Goal: Task Accomplishment & Management: Manage account settings

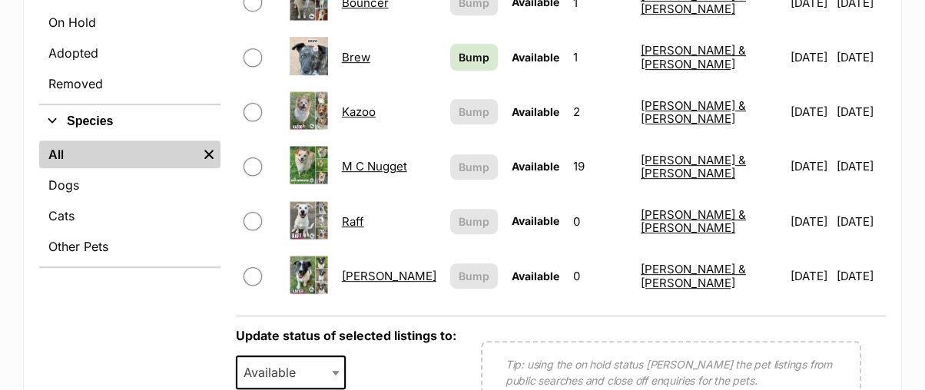
scroll to position [341, 0]
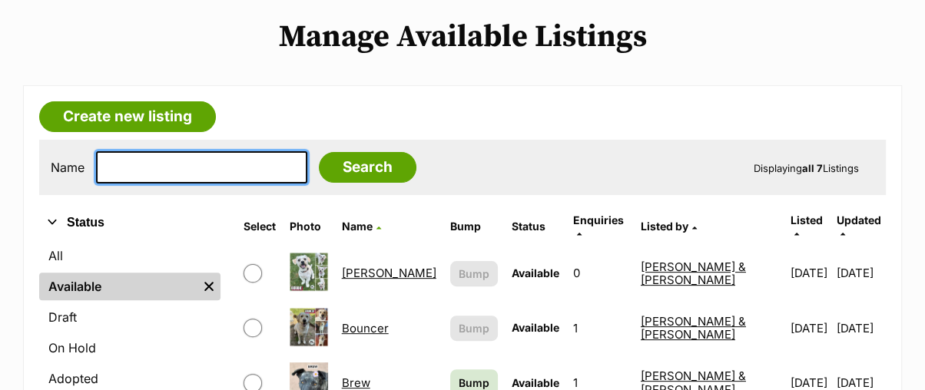
click at [197, 151] on input "text" at bounding box center [201, 167] width 211 height 32
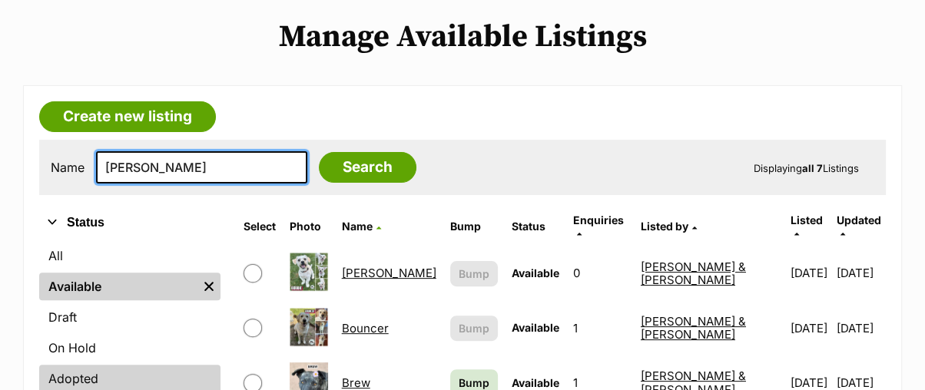
type input "reggie"
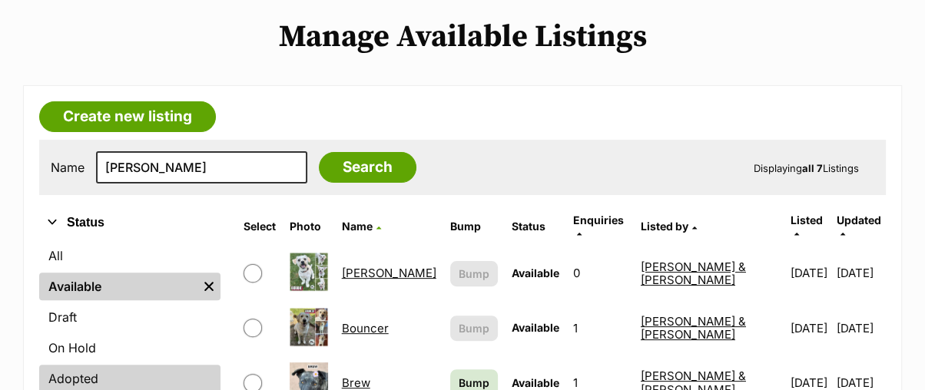
click at [74, 365] on link "Adopted" at bounding box center [129, 379] width 181 height 28
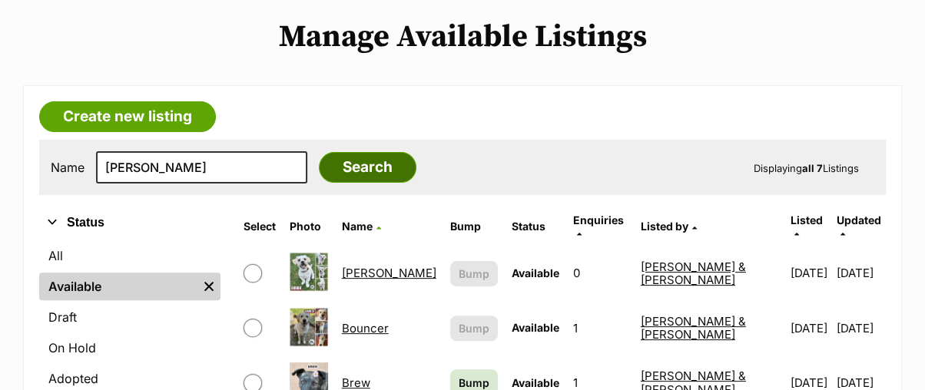
click at [353, 152] on input "Search" at bounding box center [368, 167] width 98 height 31
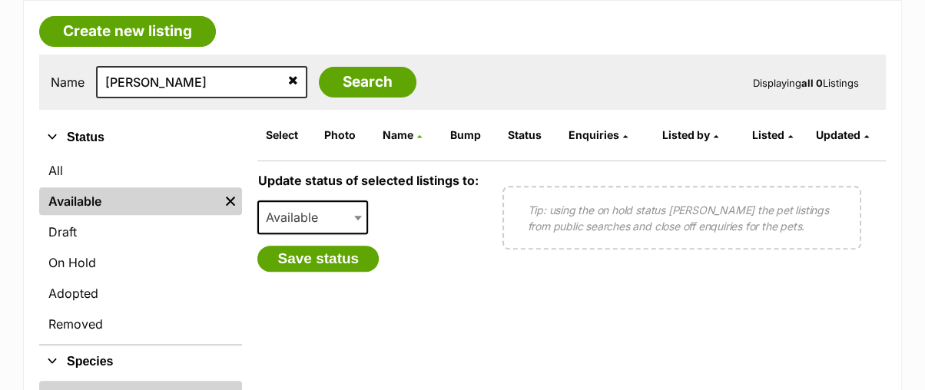
scroll to position [341, 0]
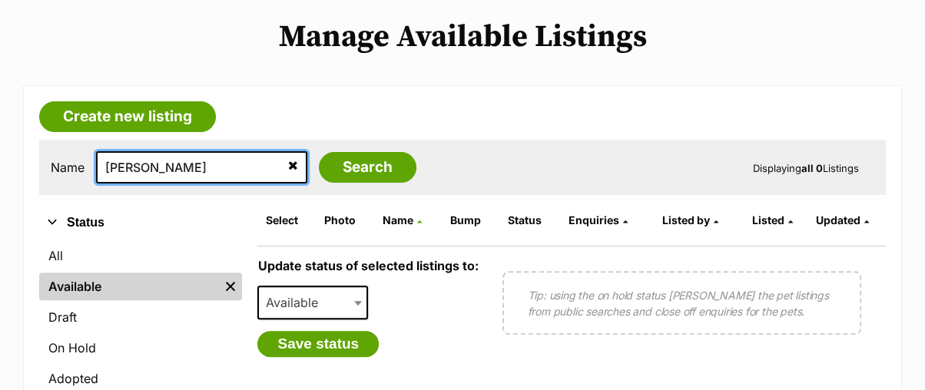
click at [200, 151] on input "[PERSON_NAME]" at bounding box center [201, 167] width 211 height 32
type input "r"
type input "[PERSON_NAME]"
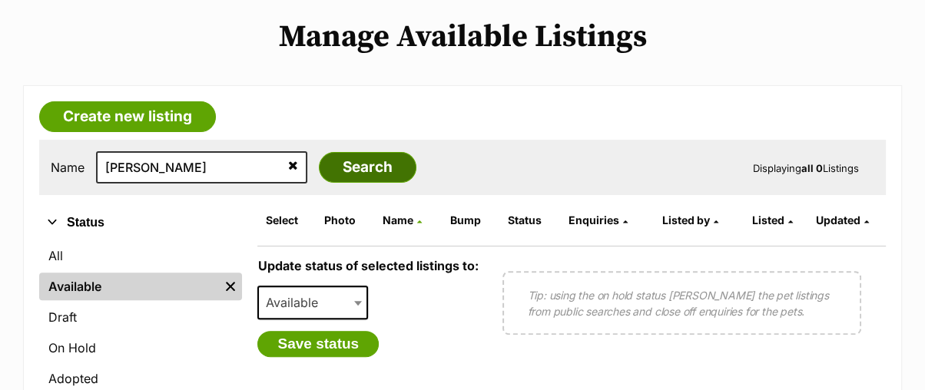
click at [327, 152] on input "Search" at bounding box center [368, 167] width 98 height 31
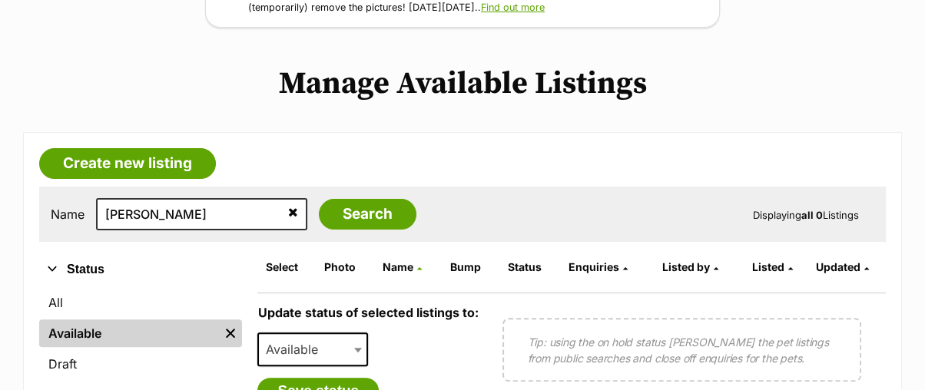
scroll to position [341, 0]
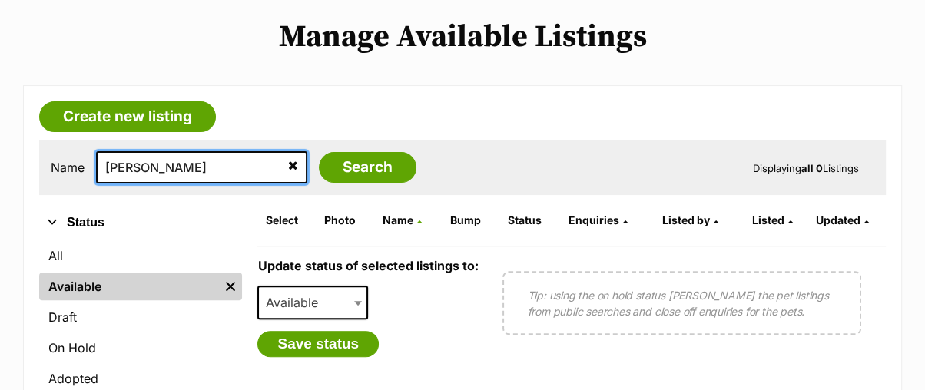
click at [176, 151] on input "[PERSON_NAME]" at bounding box center [201, 167] width 211 height 32
type input "R"
type input "[PERSON_NAME]"
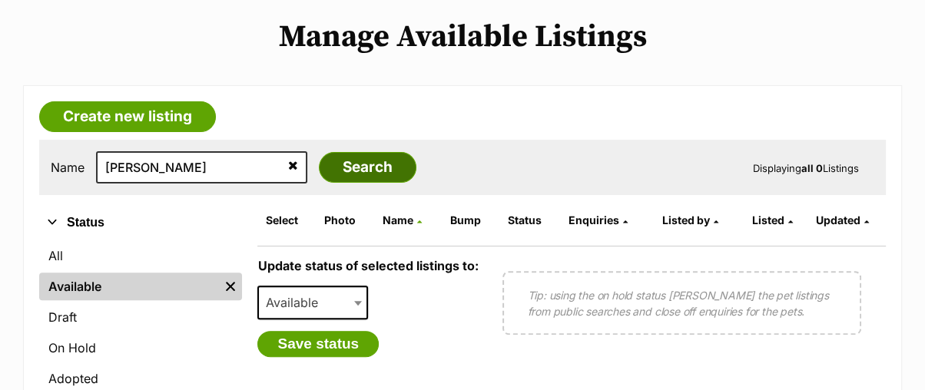
click at [340, 152] on input "Search" at bounding box center [368, 167] width 98 height 31
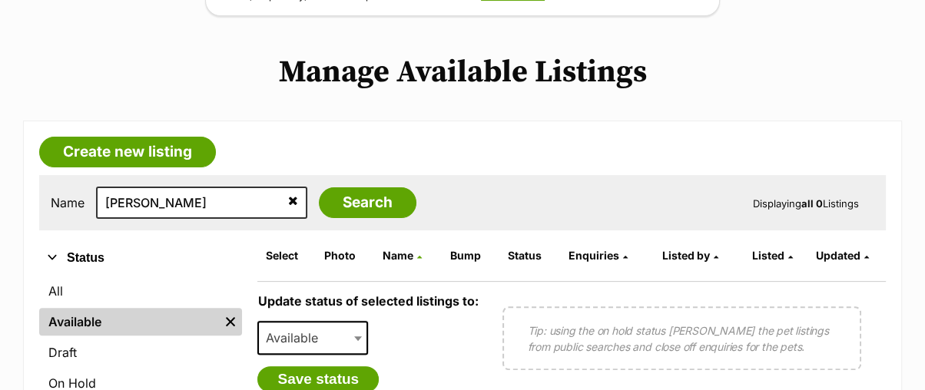
scroll to position [341, 0]
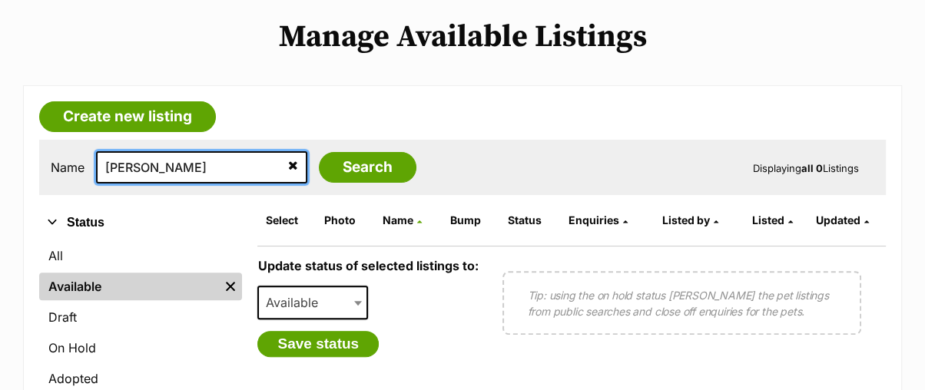
click at [210, 151] on input "Reggie" at bounding box center [201, 167] width 211 height 32
type input "R"
type input "Quick Silver"
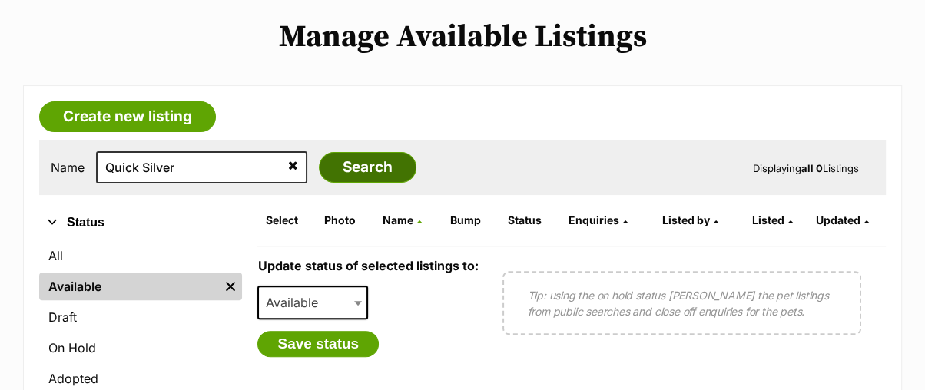
click at [334, 152] on input "Search" at bounding box center [368, 167] width 98 height 31
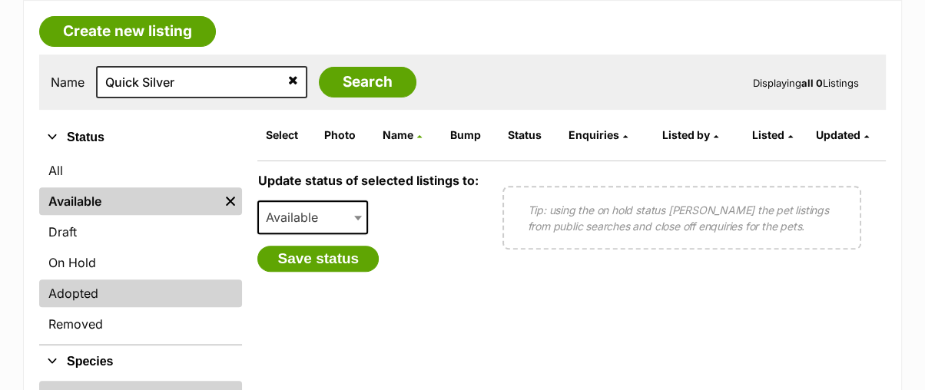
click at [80, 280] on link "Adopted" at bounding box center [140, 294] width 203 height 28
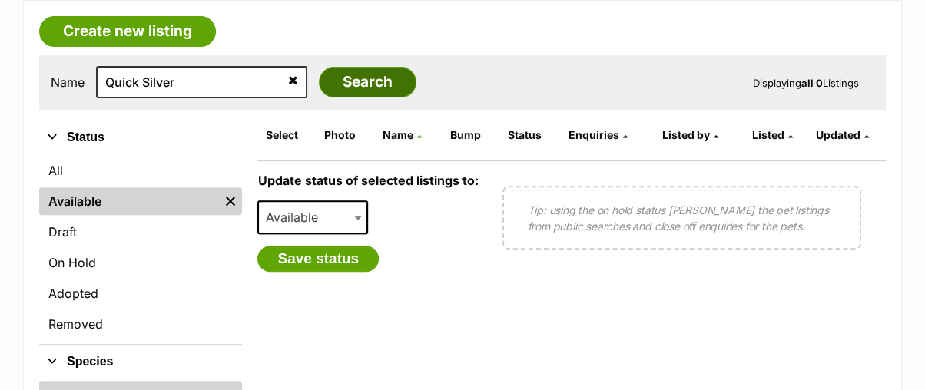
click at [329, 67] on input "Search" at bounding box center [368, 82] width 98 height 31
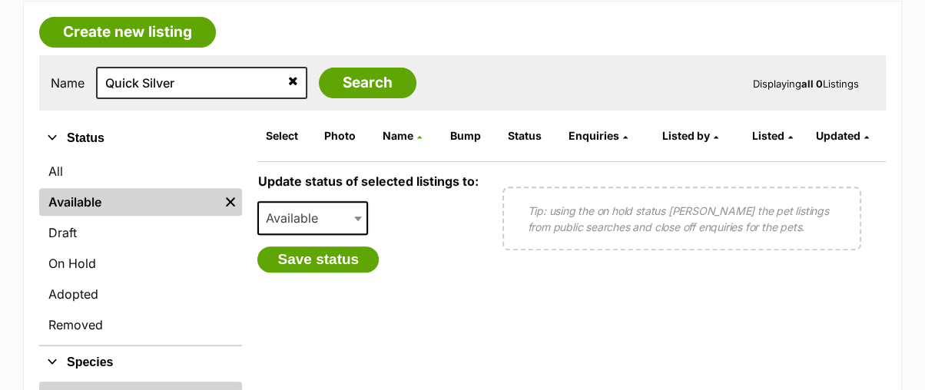
scroll to position [511, 0]
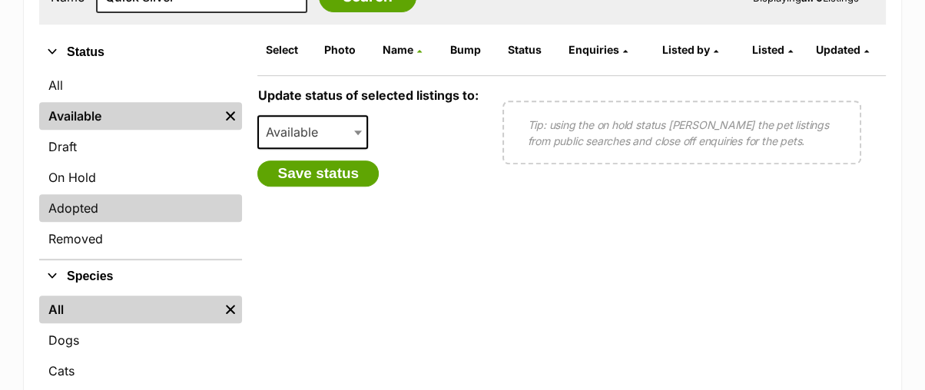
click at [82, 194] on link "Adopted" at bounding box center [140, 208] width 203 height 28
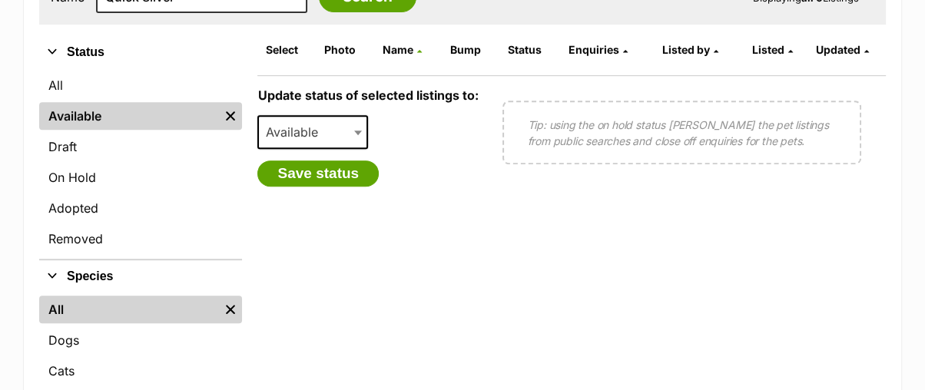
click at [356, 131] on b at bounding box center [358, 133] width 8 height 5
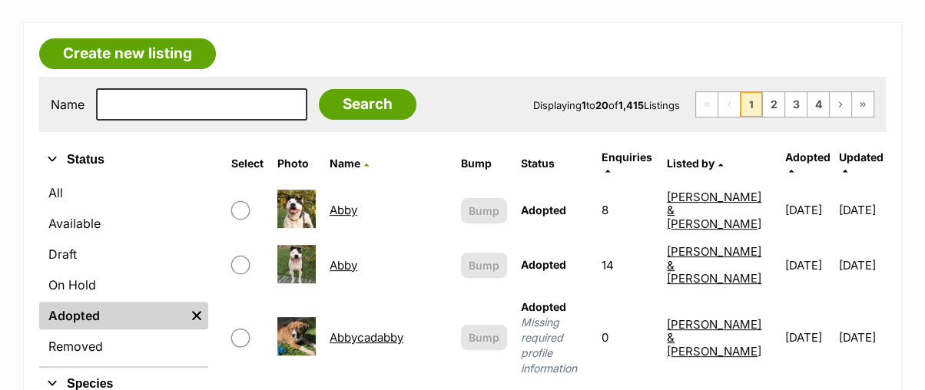
scroll to position [426, 0]
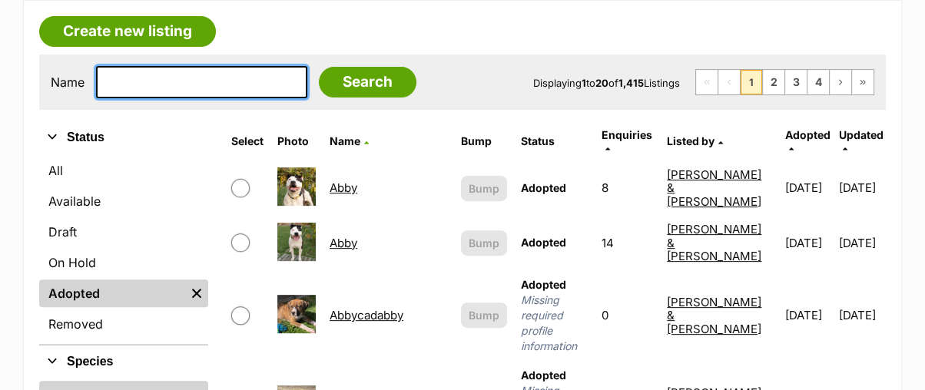
click at [170, 66] on input "text" at bounding box center [201, 82] width 211 height 32
type input "[PERSON_NAME]"
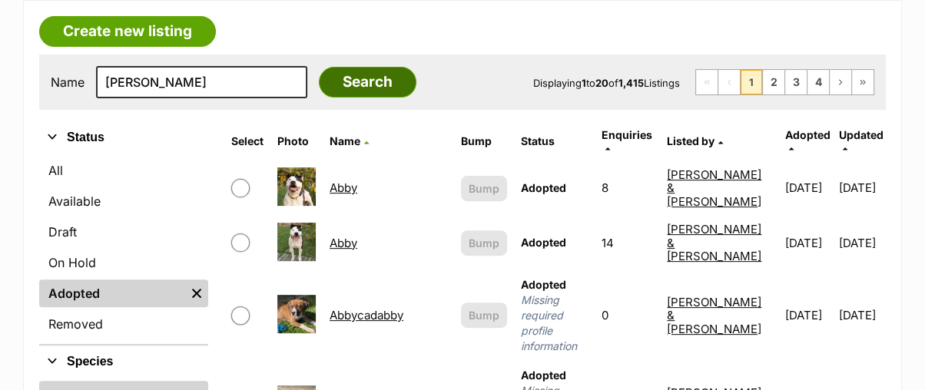
click at [344, 67] on input "Search" at bounding box center [368, 82] width 98 height 31
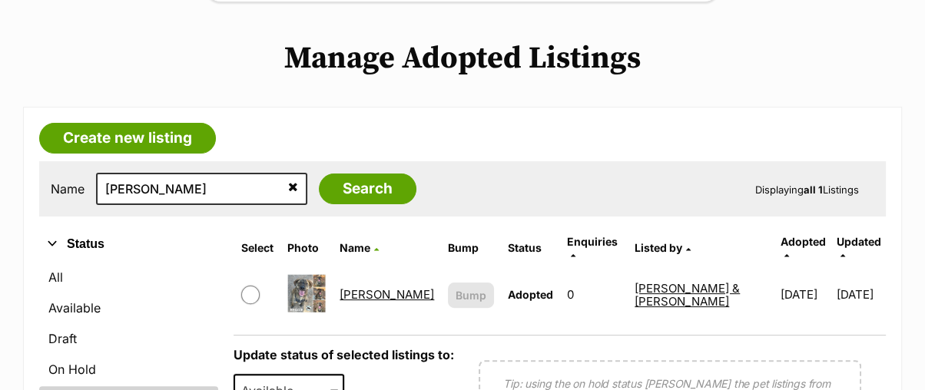
scroll to position [341, 0]
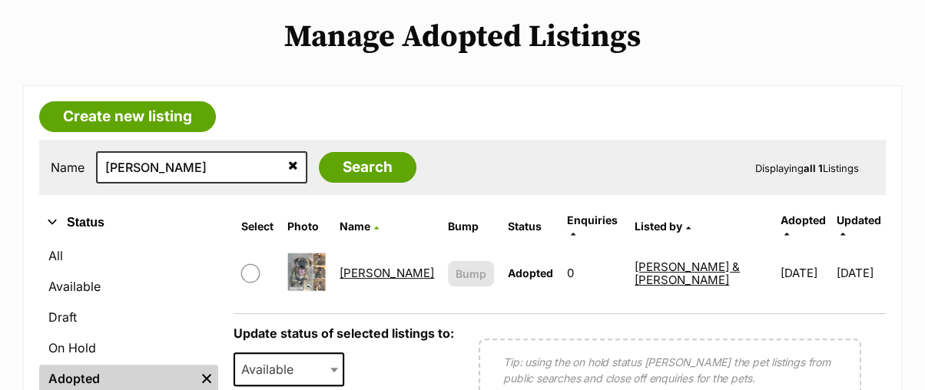
click at [381, 266] on link "[PERSON_NAME]" at bounding box center [386, 273] width 94 height 15
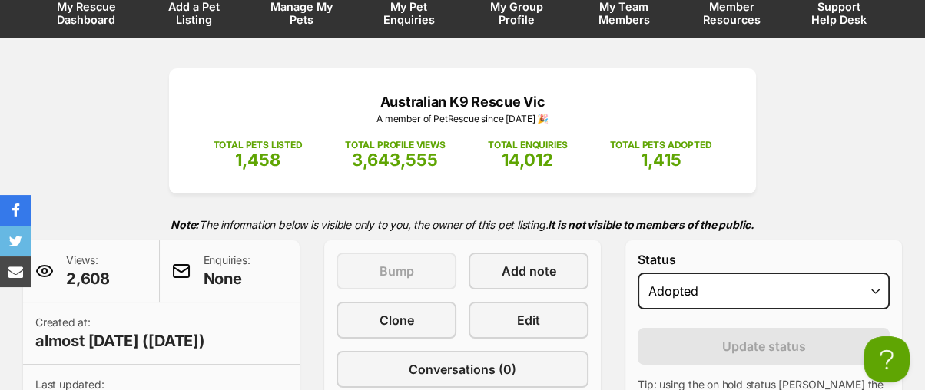
scroll to position [256, 0]
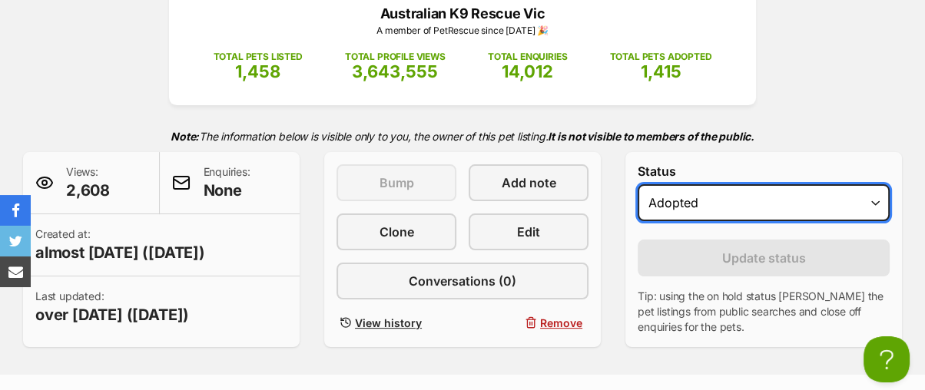
click at [678, 184] on select "Draft Available On hold Adopted" at bounding box center [763, 202] width 252 height 37
select select "active"
click at [637, 184] on select "Draft Available On hold Adopted" at bounding box center [763, 202] width 252 height 37
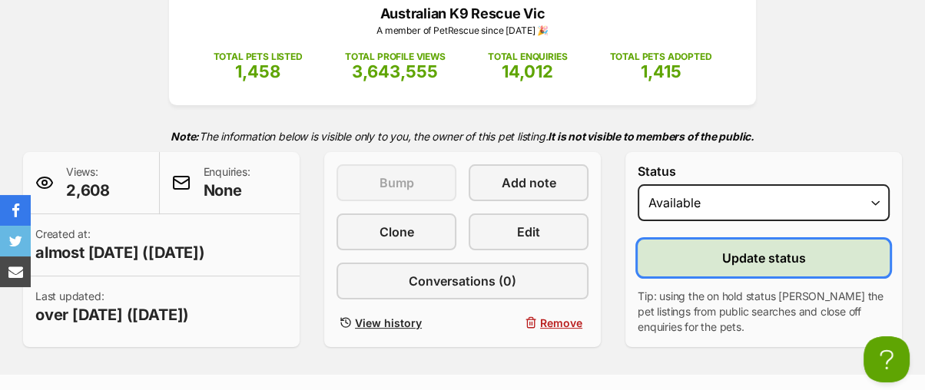
click at [742, 249] on span "Update status" at bounding box center [764, 258] width 84 height 18
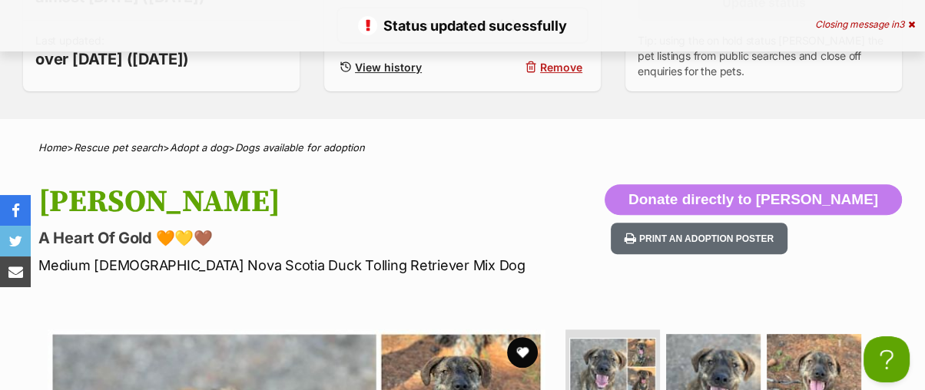
scroll to position [170, 0]
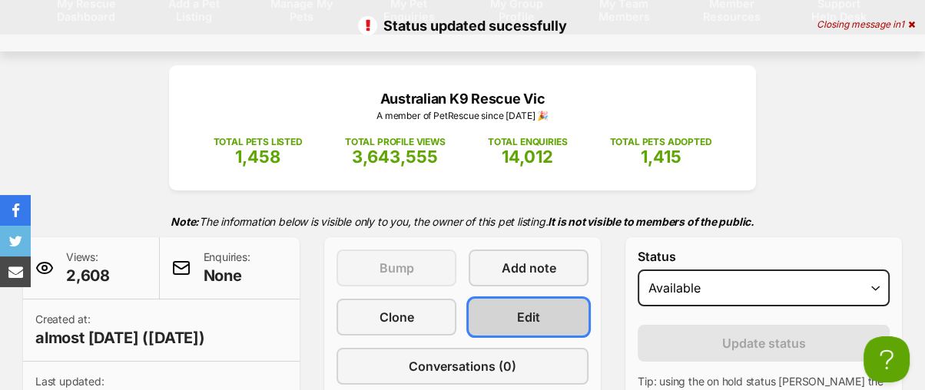
click at [521, 308] on span "Edit" at bounding box center [528, 317] width 23 height 18
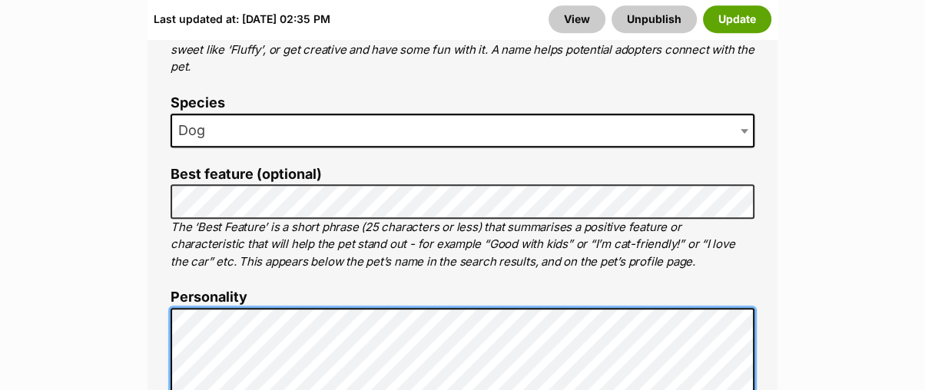
scroll to position [1084, 0]
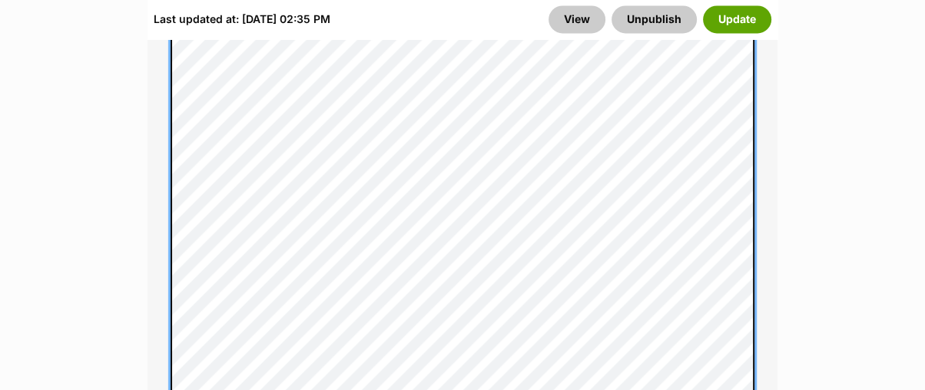
scroll to position [1885, 0]
click at [168, 160] on div "About This Pet Name Henlo there, it looks like you might be using the pet name …" at bounding box center [462, 38] width 630 height 1922
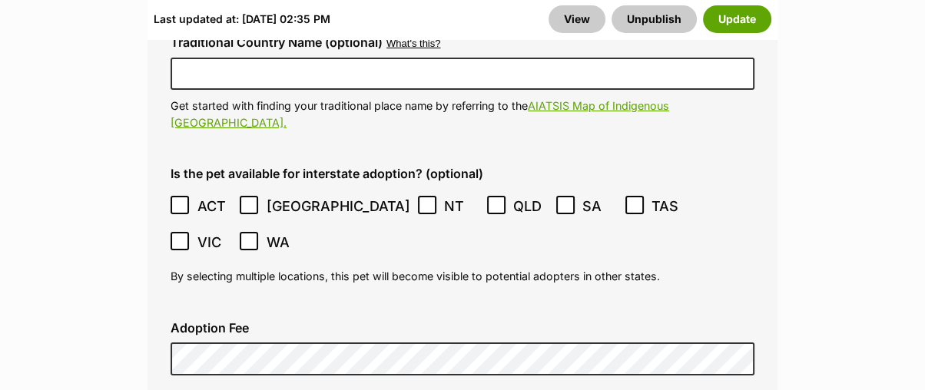
scroll to position [4702, 0]
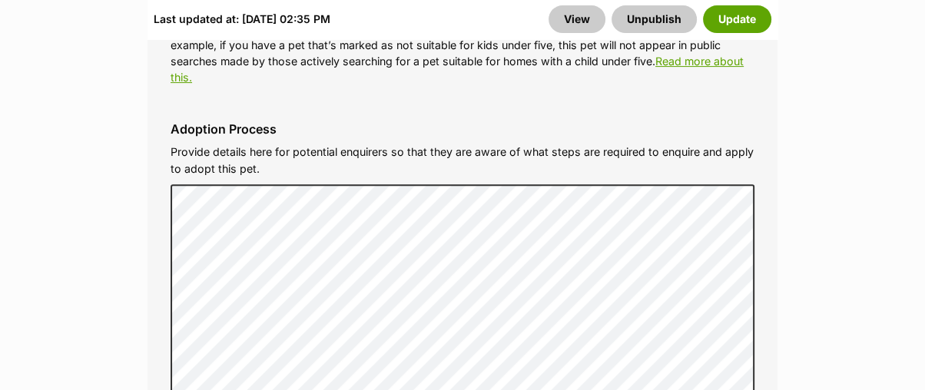
scroll to position [5385, 0]
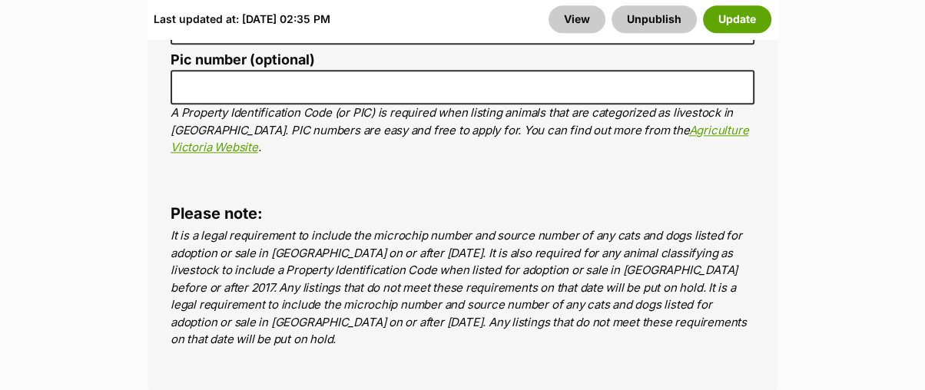
scroll to position [6579, 0]
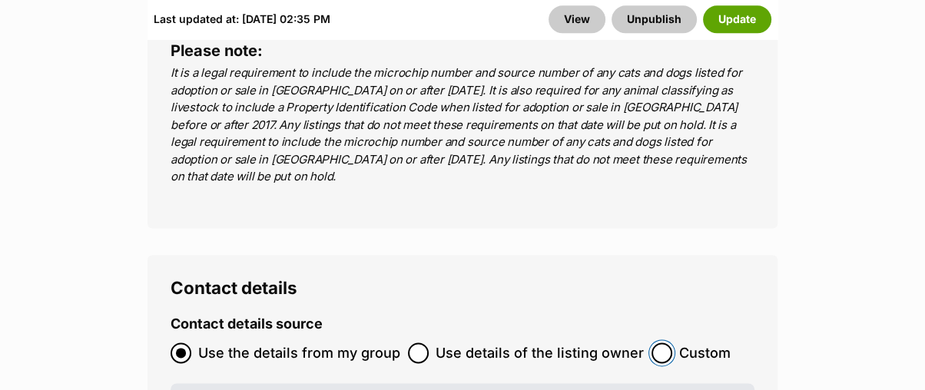
click at [651, 343] on input "Custom" at bounding box center [661, 353] width 21 height 21
radio input "true"
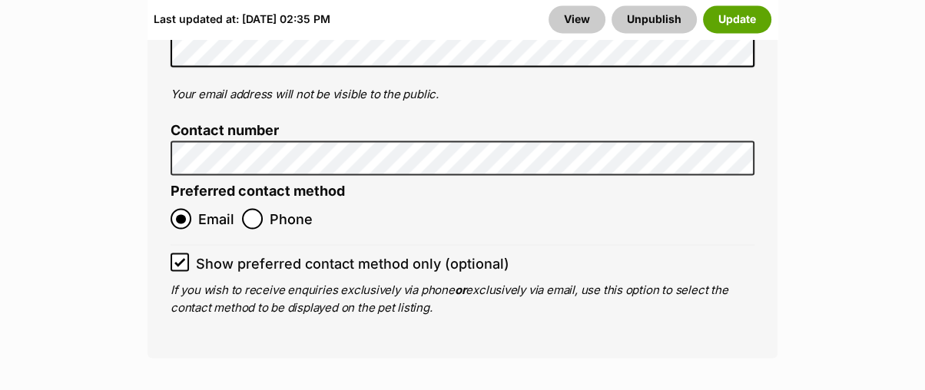
scroll to position [7091, 0]
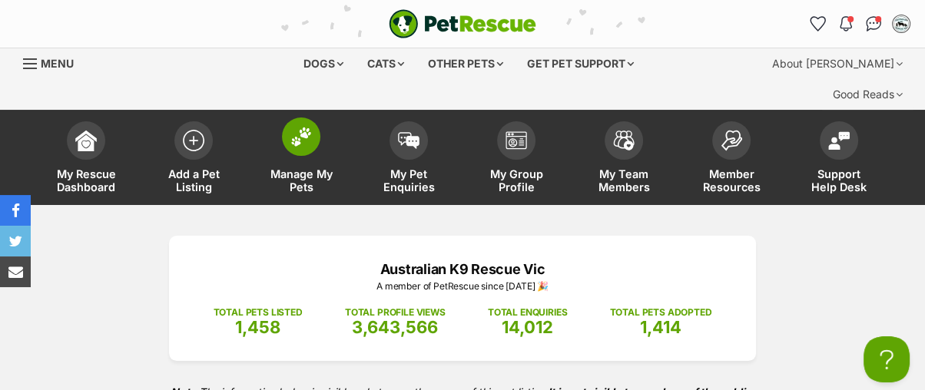
click at [306, 127] on img at bounding box center [301, 137] width 22 height 20
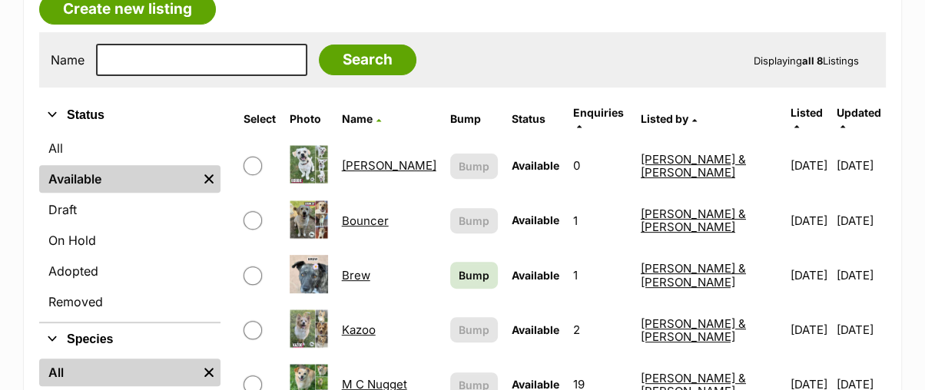
scroll to position [426, 0]
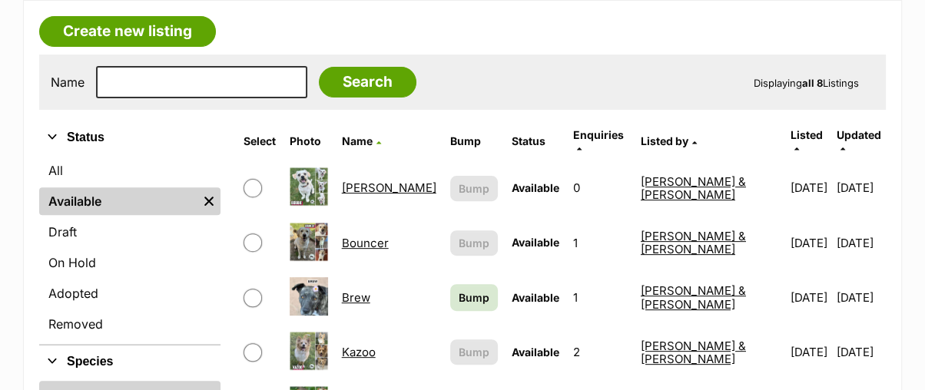
click at [383, 161] on td "Bobbie" at bounding box center [389, 187] width 107 height 53
click at [389, 180] on link "[PERSON_NAME]" at bounding box center [389, 187] width 94 height 15
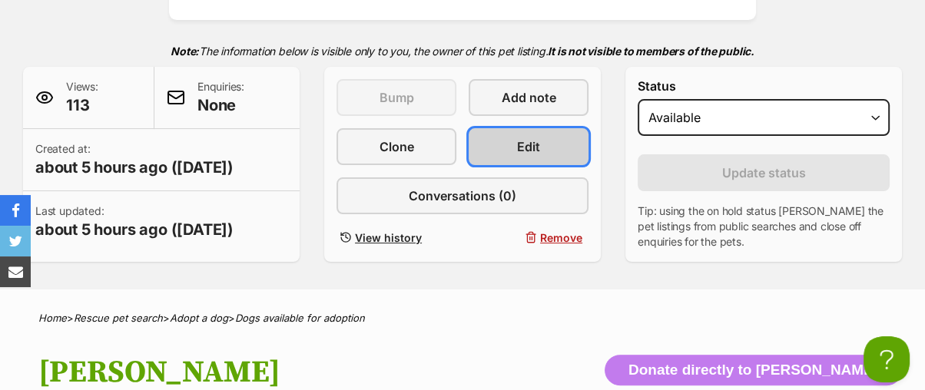
click at [543, 128] on link "Edit" at bounding box center [528, 146] width 120 height 37
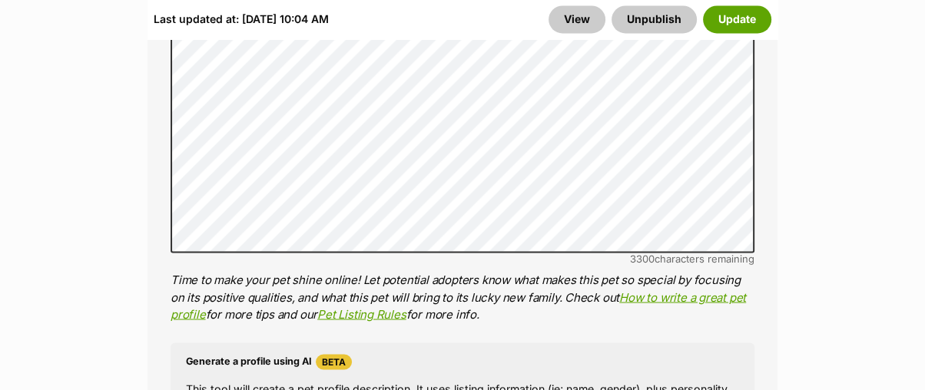
scroll to position [2304, 0]
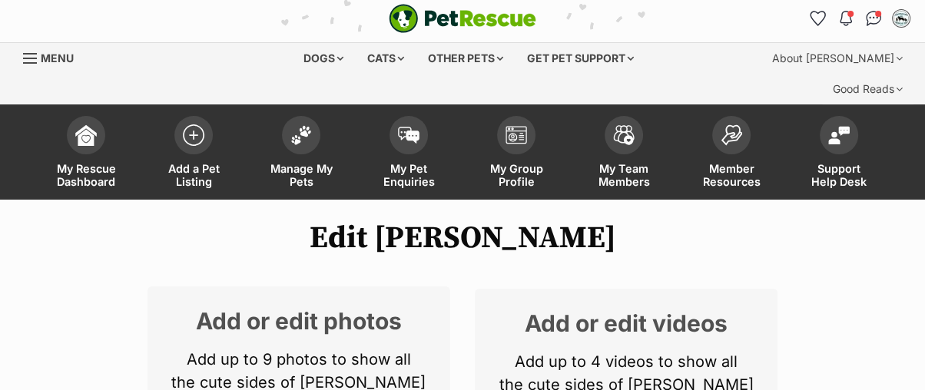
scroll to position [0, 0]
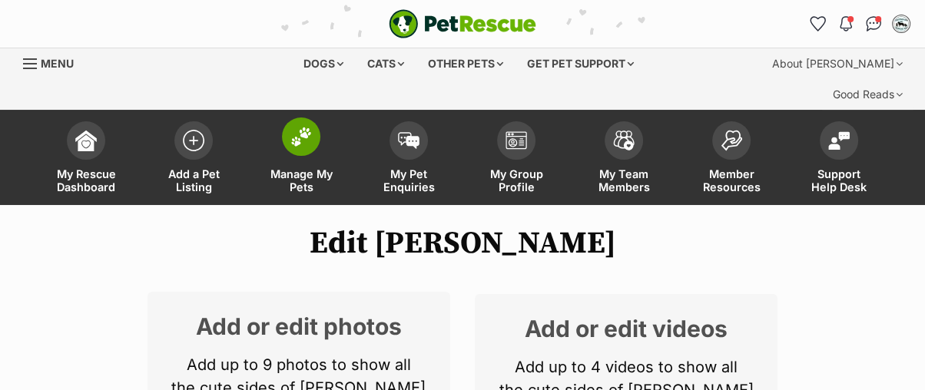
click at [294, 127] on img at bounding box center [301, 137] width 22 height 20
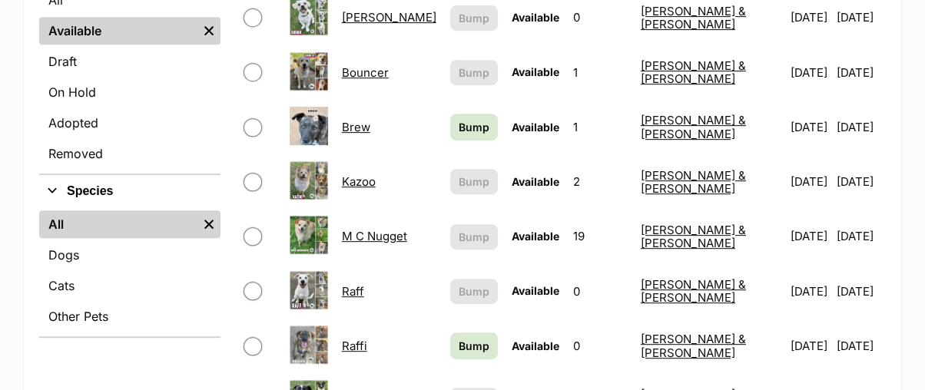
scroll to position [682, 0]
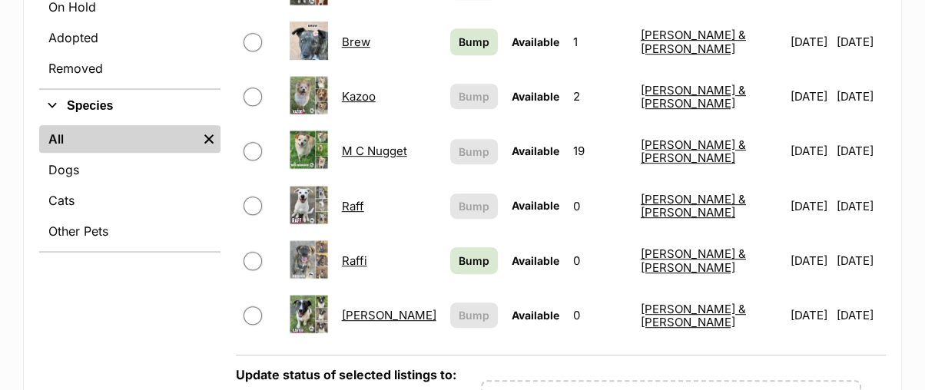
click at [367, 253] on link "Raffi" at bounding box center [354, 260] width 25 height 15
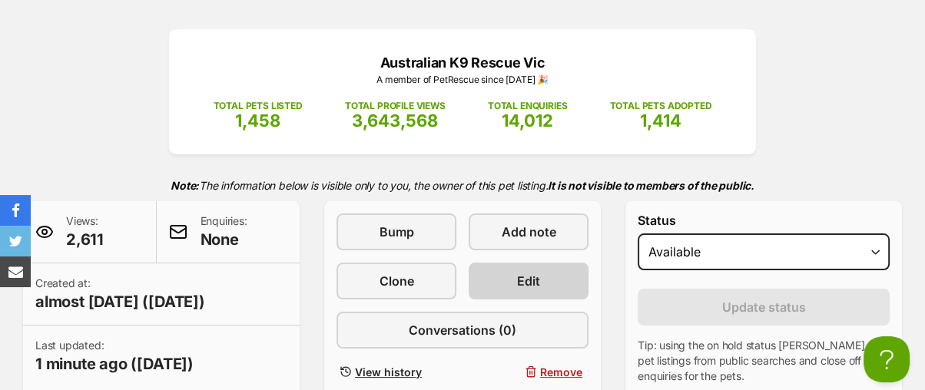
scroll to position [256, 0]
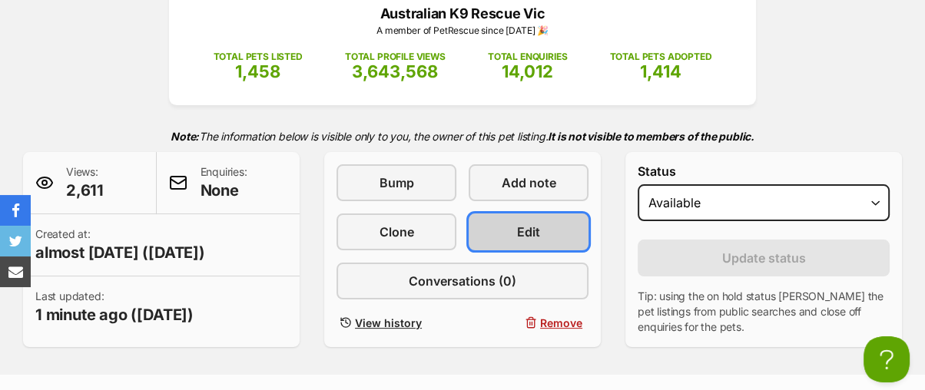
click at [526, 214] on link "Edit" at bounding box center [528, 232] width 120 height 37
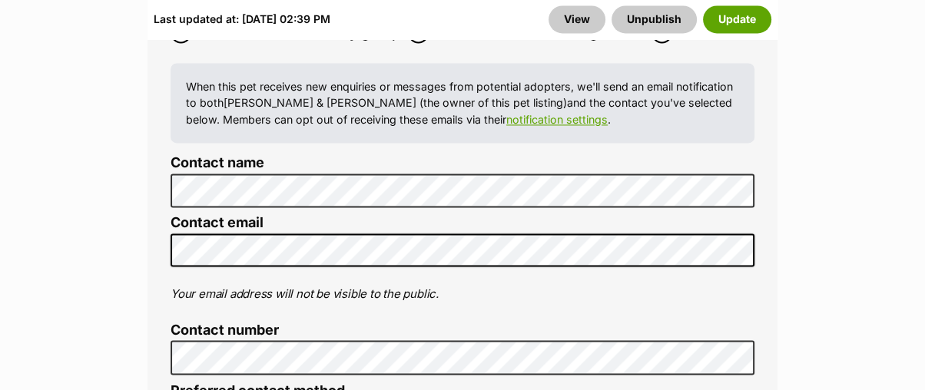
scroll to position [6997, 0]
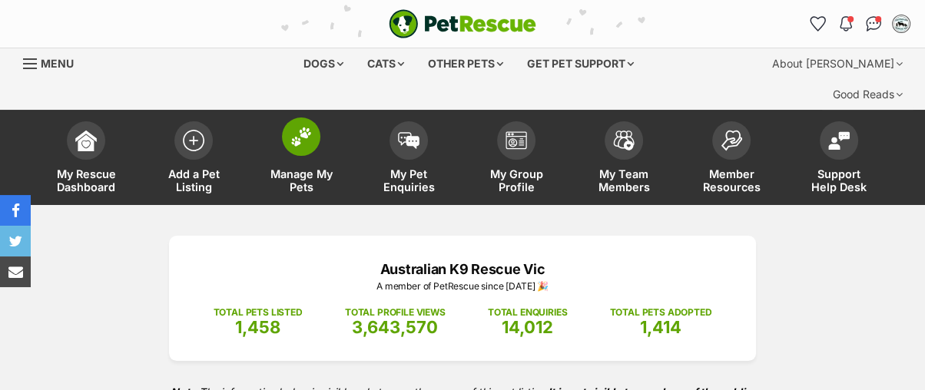
click at [291, 127] on img at bounding box center [301, 137] width 22 height 20
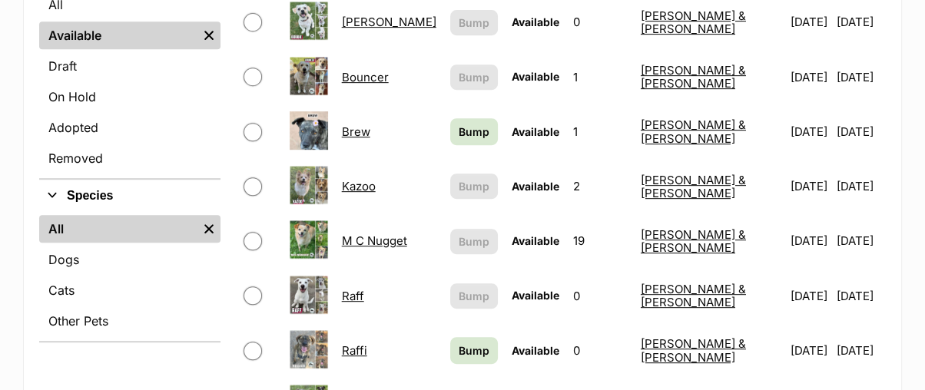
scroll to position [682, 0]
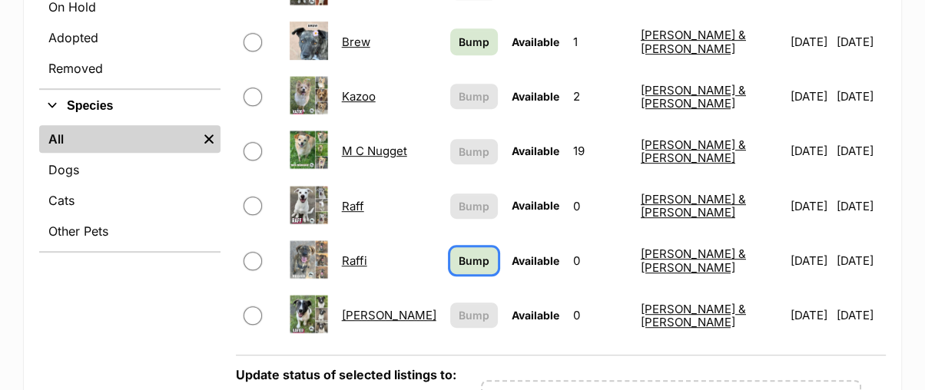
click at [480, 253] on span "Bump" at bounding box center [474, 261] width 31 height 16
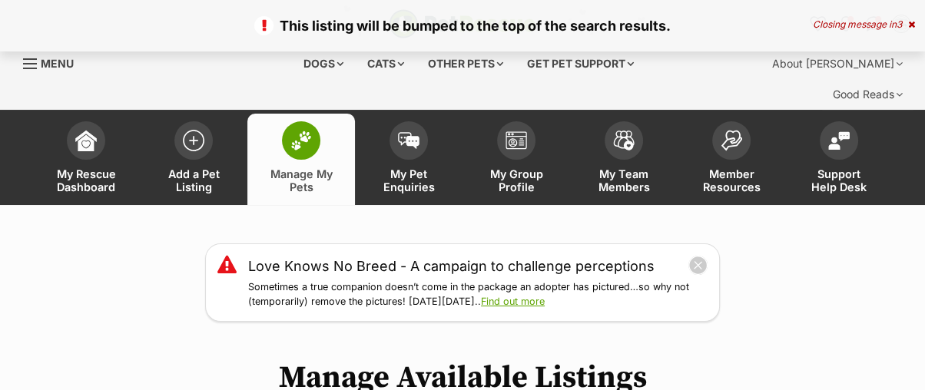
click at [300, 131] on img at bounding box center [301, 141] width 22 height 20
